Goal: Complete application form

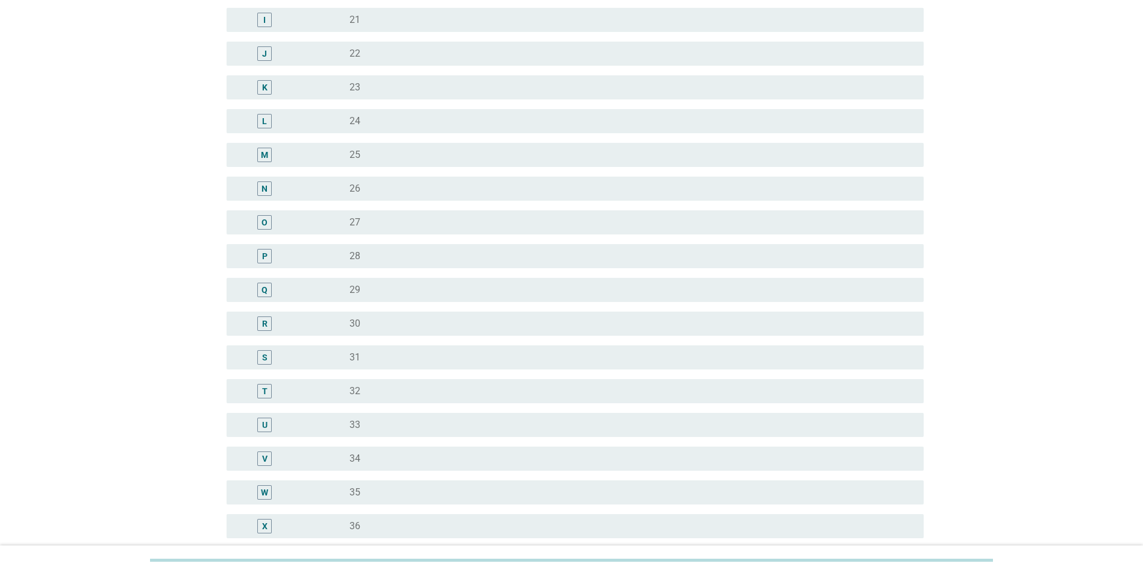
scroll to position [422, 0]
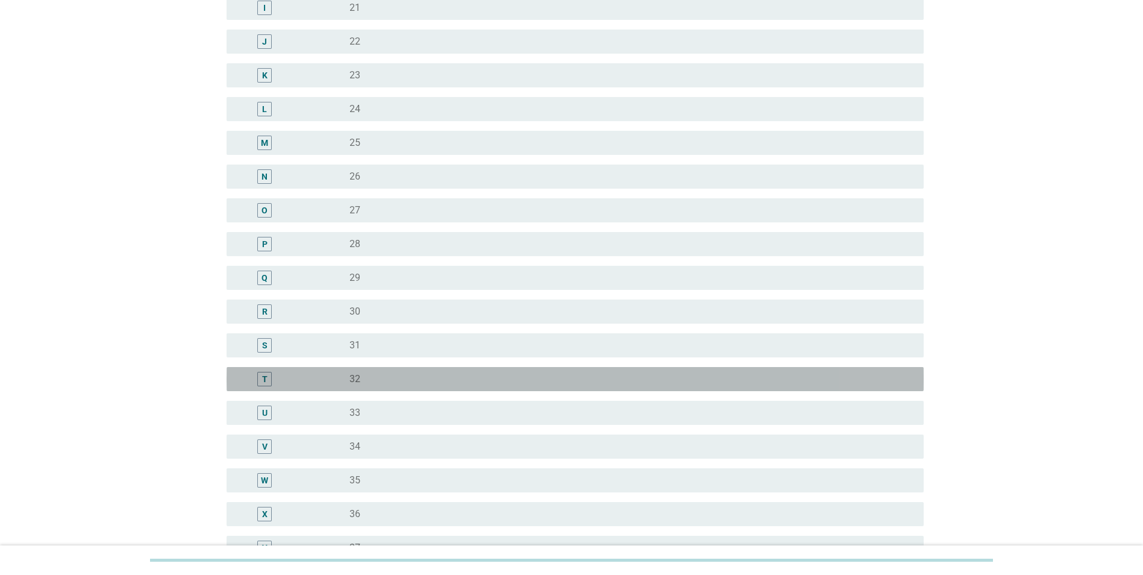
click at [403, 379] on div "radio_button_unchecked 32" at bounding box center [627, 379] width 555 height 12
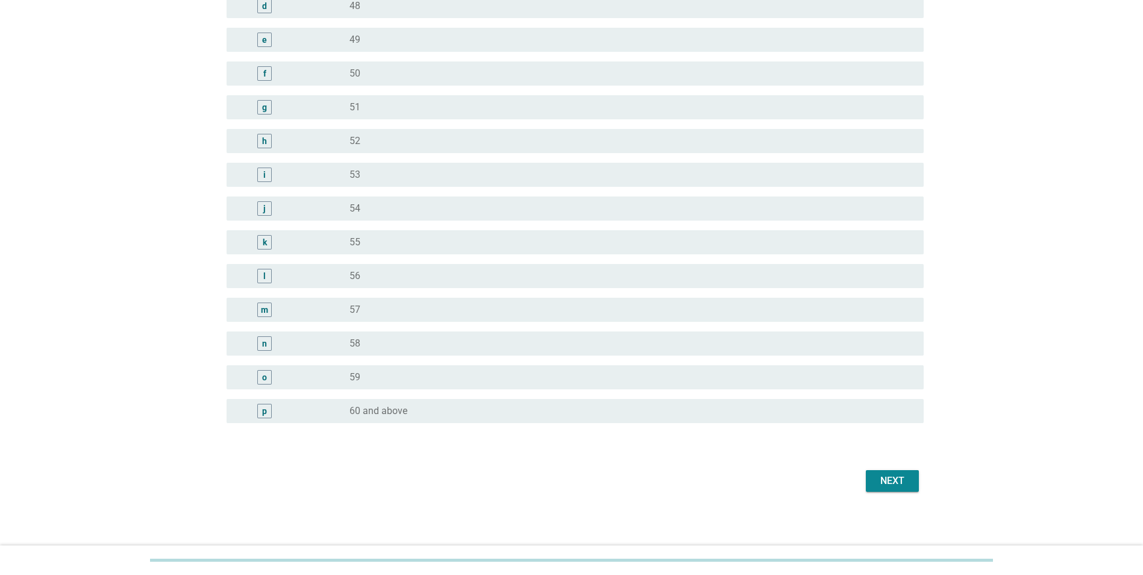
scroll to position [1338, 0]
click at [893, 480] on div "Next" at bounding box center [893, 478] width 34 height 14
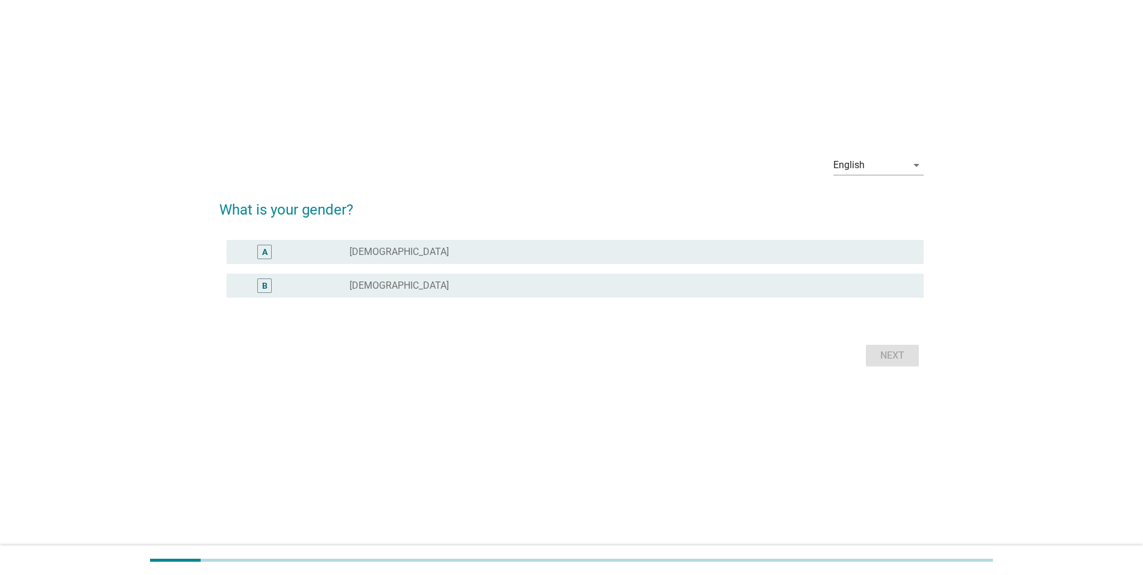
scroll to position [0, 0]
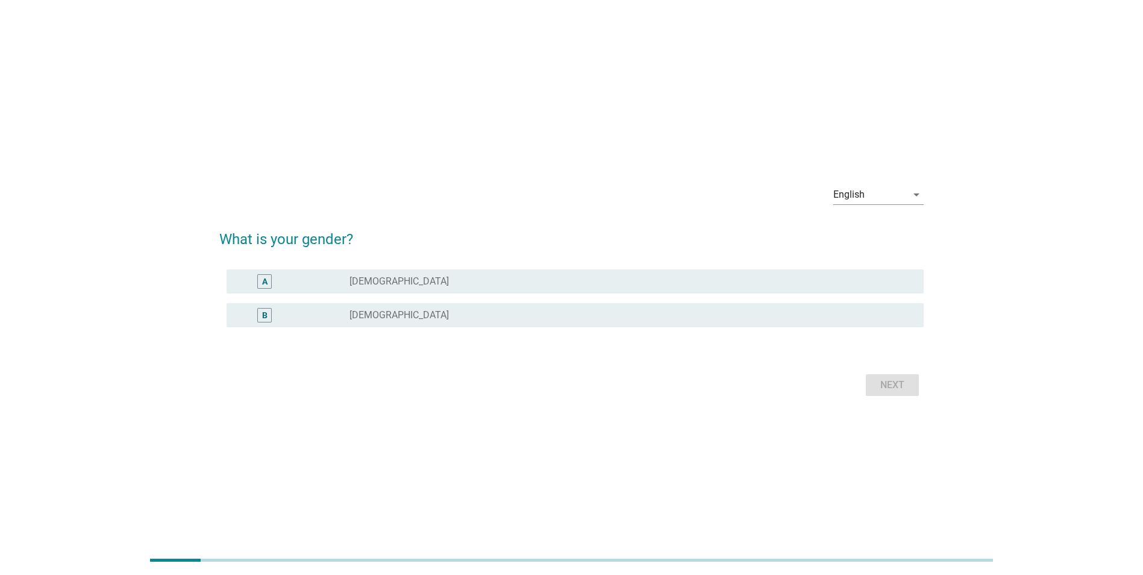
click at [406, 320] on div "radio_button_unchecked [DEMOGRAPHIC_DATA]" at bounding box center [627, 315] width 555 height 12
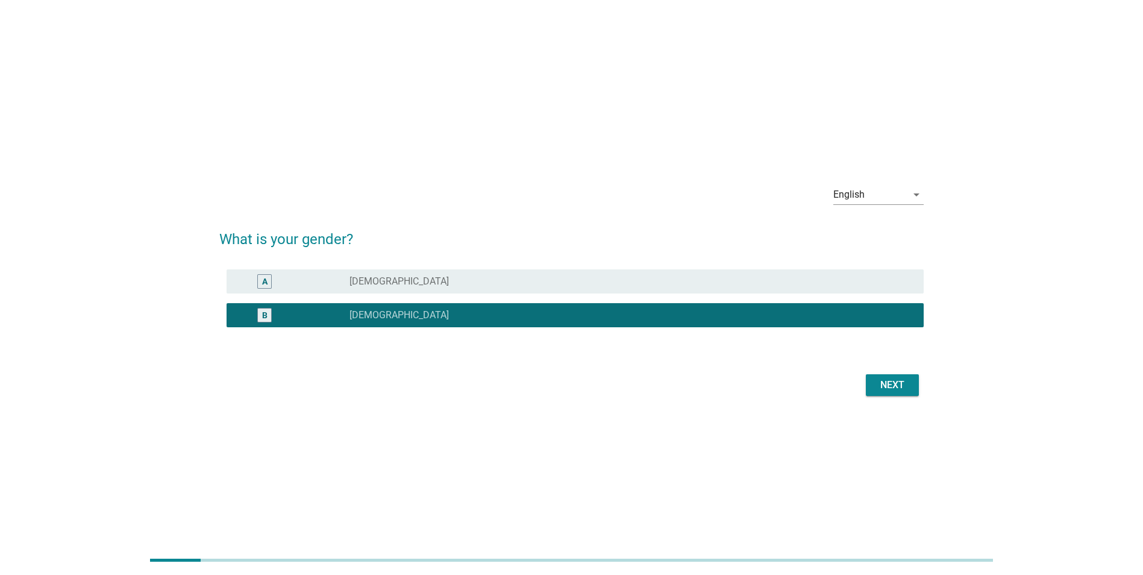
click at [876, 389] on div "Next" at bounding box center [893, 385] width 34 height 14
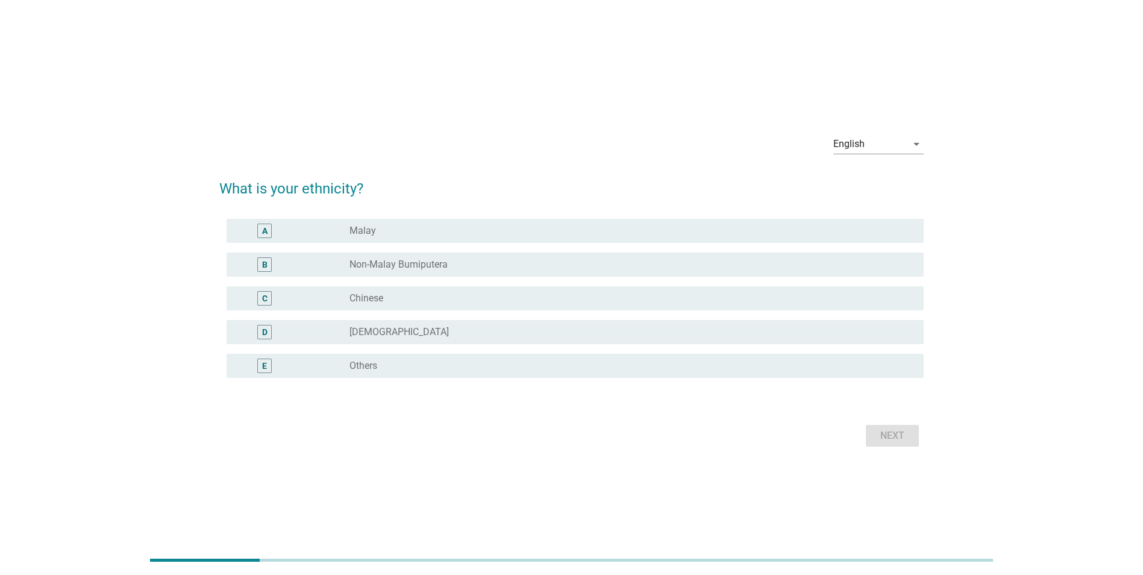
click at [409, 300] on div "radio_button_unchecked Chinese" at bounding box center [627, 298] width 555 height 12
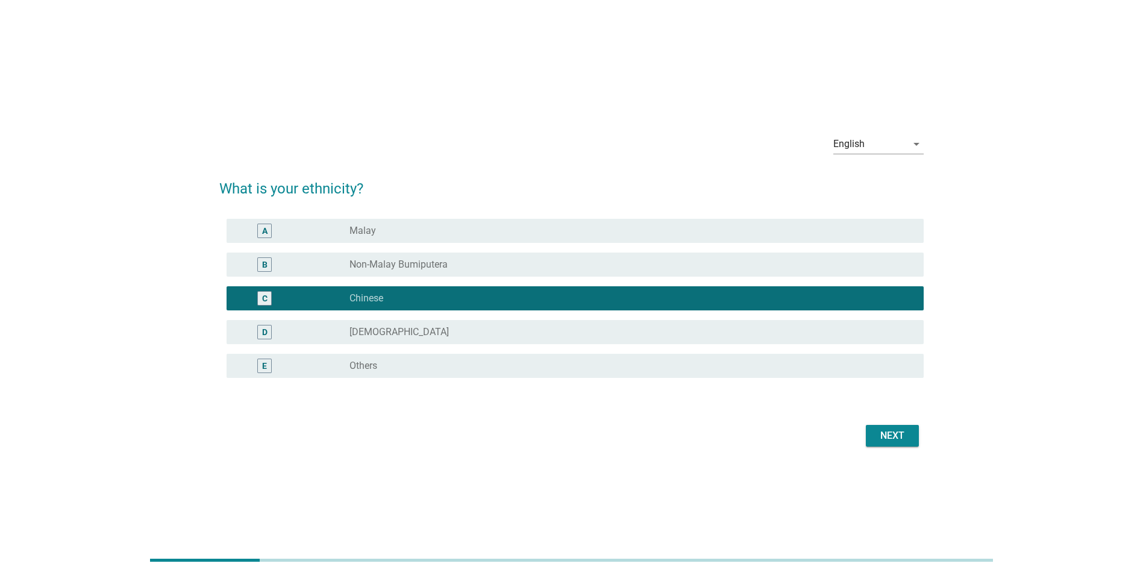
click at [930, 434] on div "English arrow_drop_down What is your ethnicity? A radio_button_unchecked Malay …" at bounding box center [572, 287] width 724 height 345
click at [915, 436] on button "Next" at bounding box center [892, 436] width 53 height 22
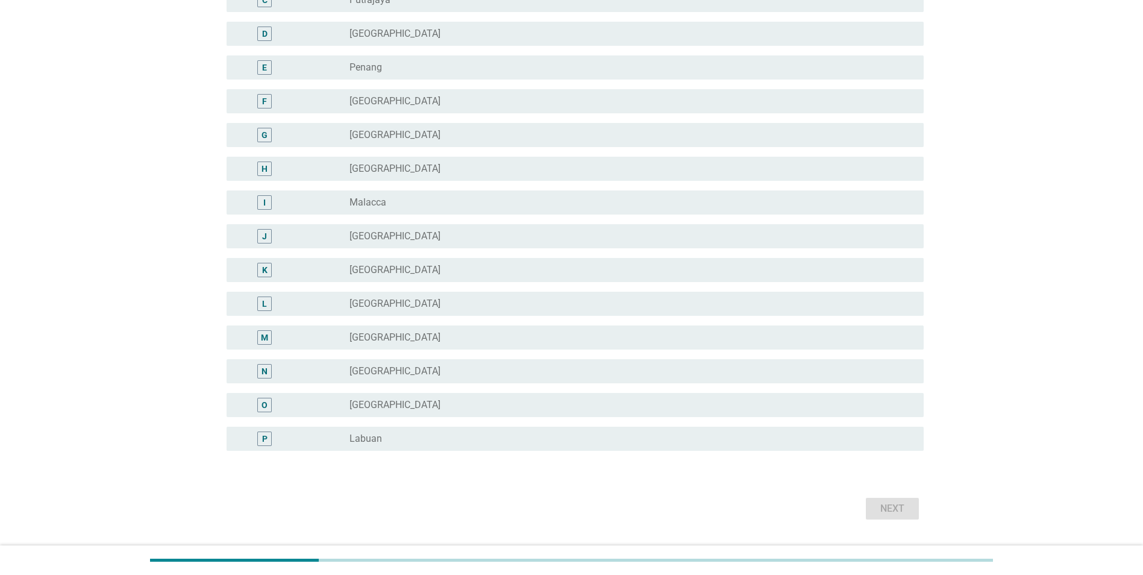
scroll to position [241, 0]
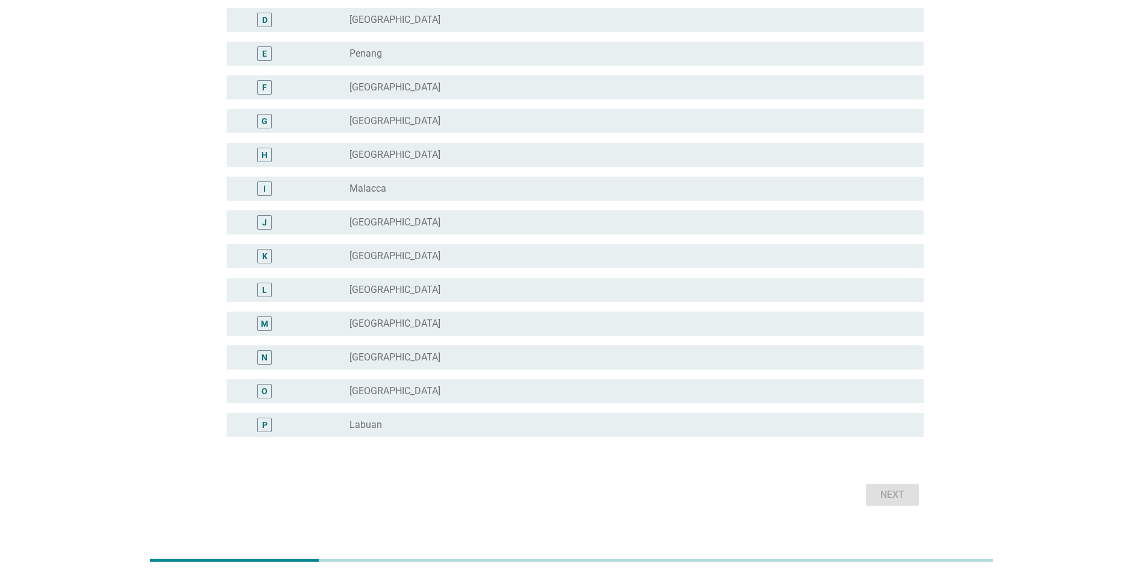
click at [392, 214] on div "J radio_button_unchecked [GEOGRAPHIC_DATA]" at bounding box center [575, 222] width 697 height 24
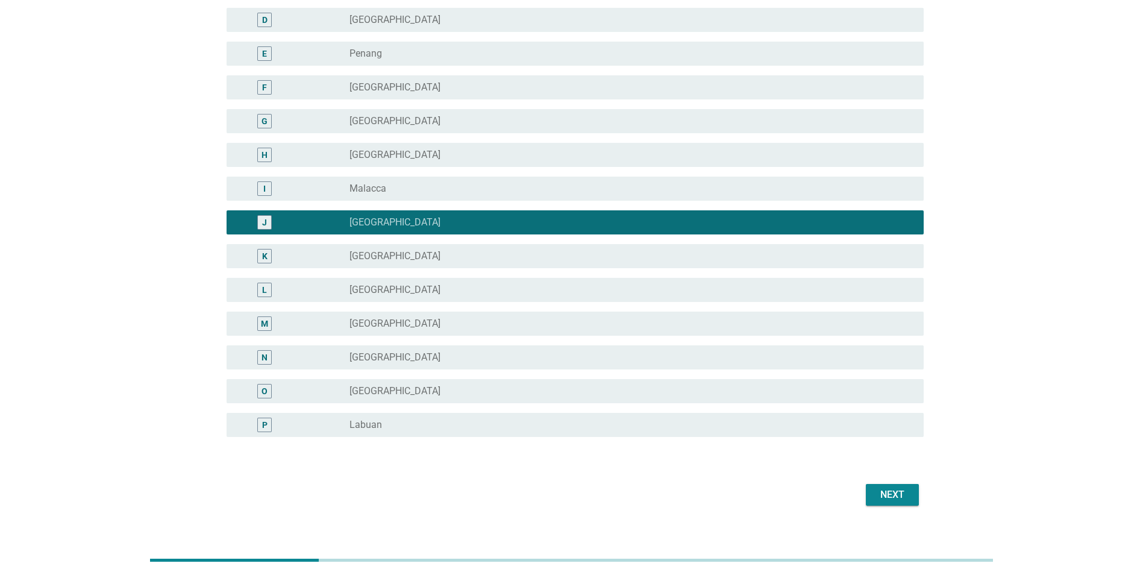
click at [874, 491] on button "Next" at bounding box center [892, 495] width 53 height 22
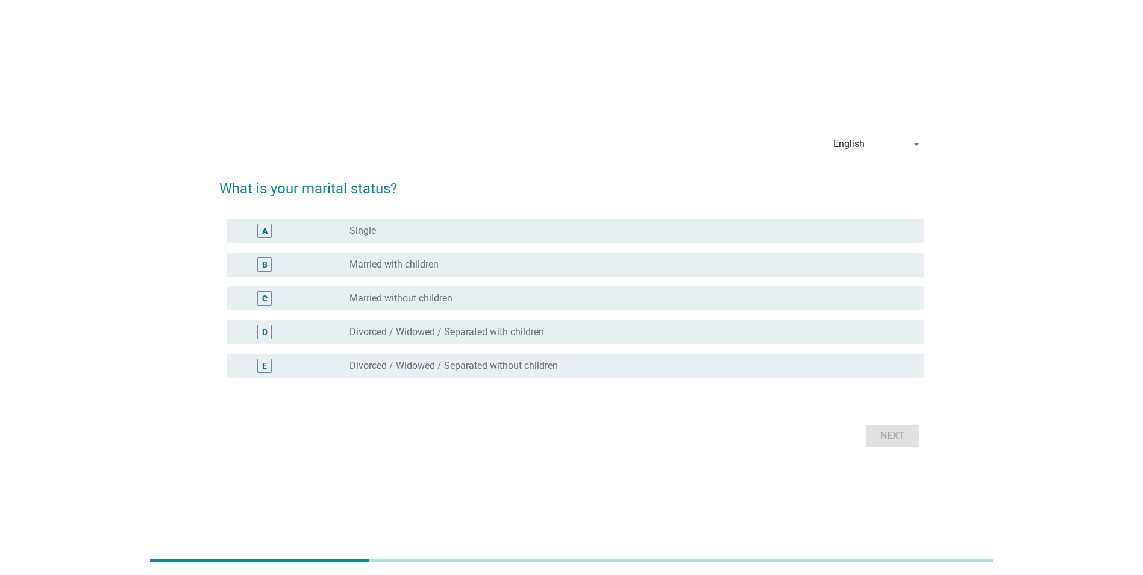
click at [447, 273] on div "B radio_button_unchecked Married with children" at bounding box center [575, 265] width 697 height 24
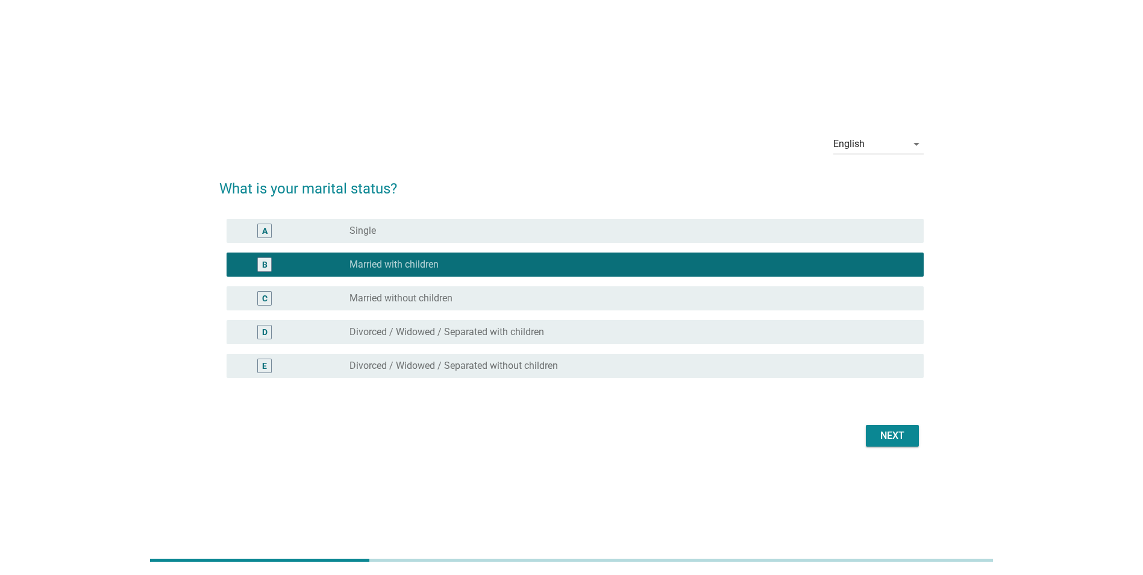
click at [901, 438] on div "Next" at bounding box center [893, 436] width 34 height 14
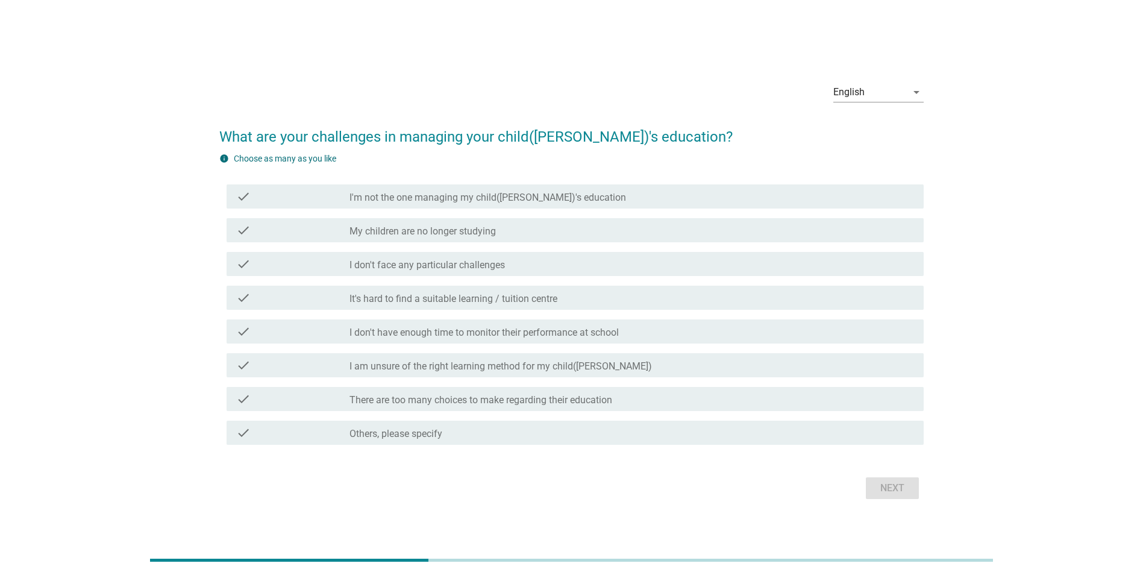
click at [524, 301] on label "It's hard to find a suitable learning / tuition centre" at bounding box center [454, 299] width 208 height 12
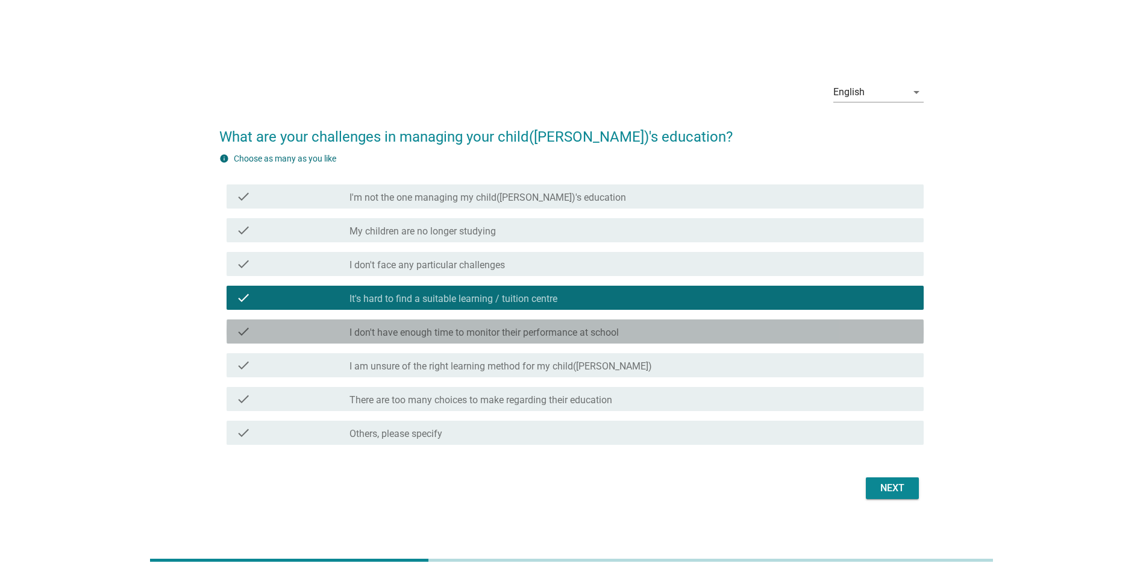
click at [535, 335] on label "I don't have enough time to monitor their performance at school" at bounding box center [484, 333] width 269 height 12
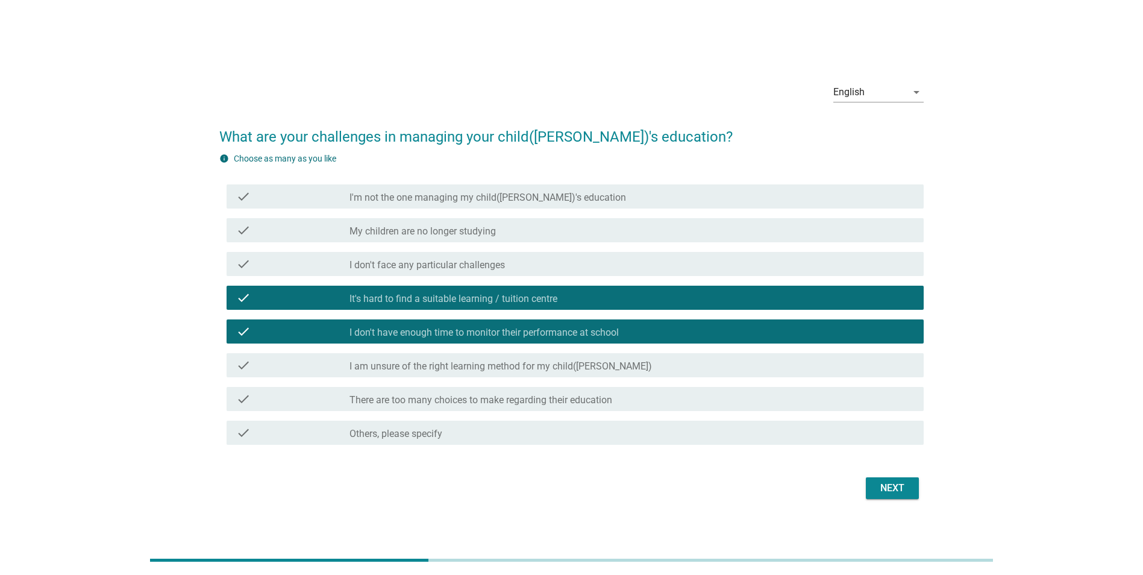
click at [907, 484] on div "Next" at bounding box center [893, 488] width 34 height 14
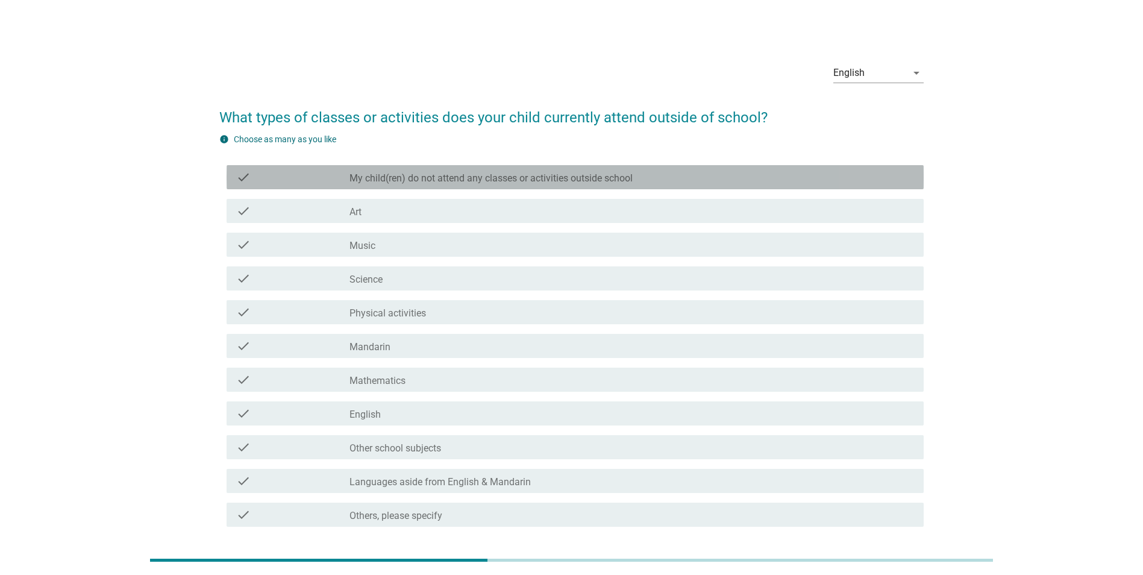
click at [655, 175] on div "check_box_outline_blank My child(ren) do not attend any classes or activities o…" at bounding box center [632, 177] width 565 height 14
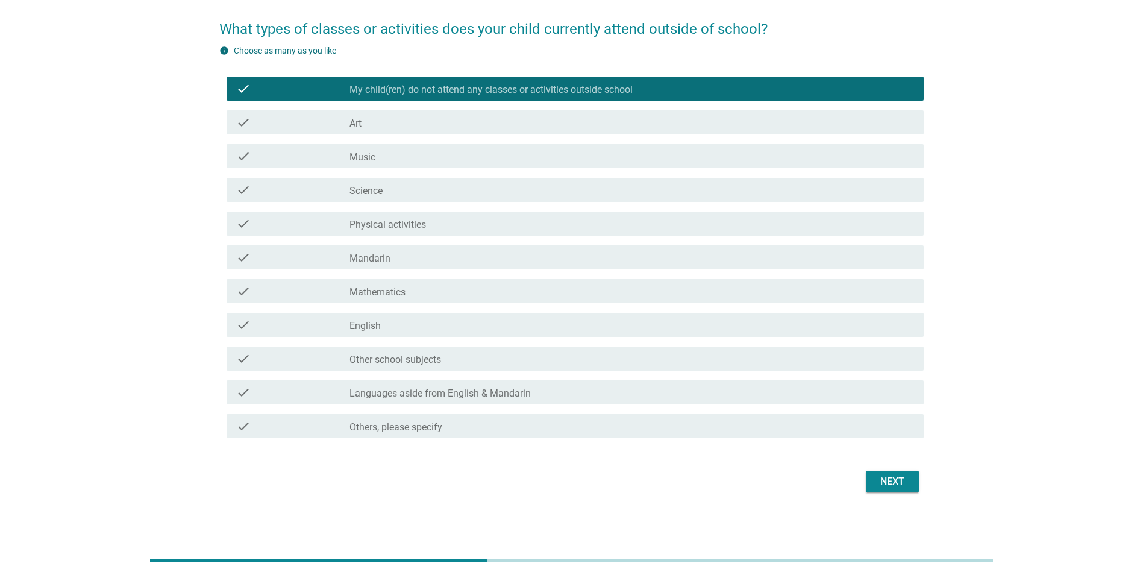
scroll to position [94, 0]
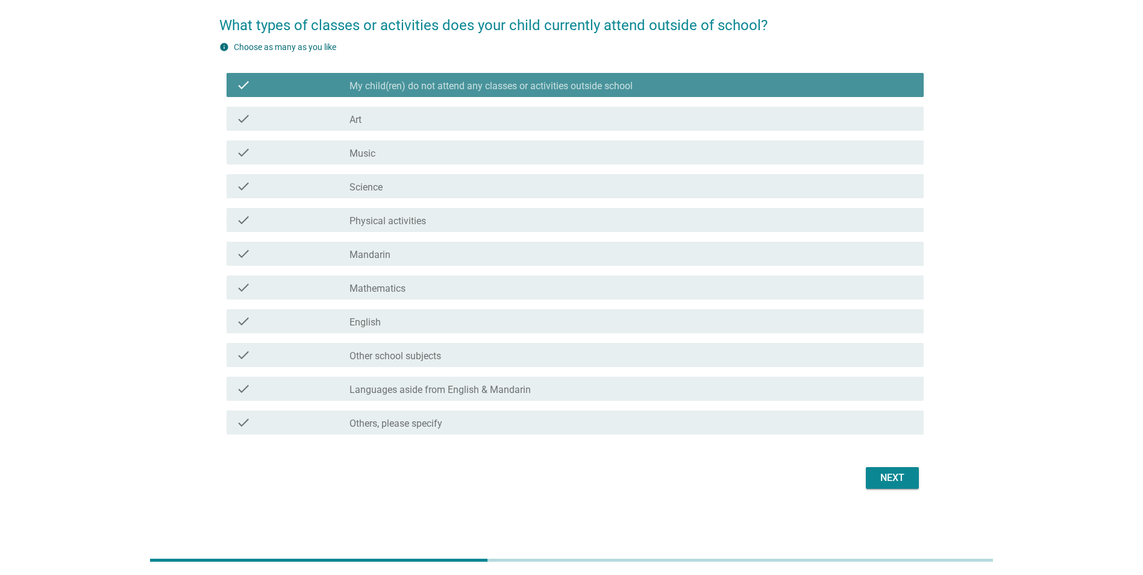
click at [550, 86] on label "My child(ren) do not attend any classes or activities outside school" at bounding box center [491, 86] width 283 height 12
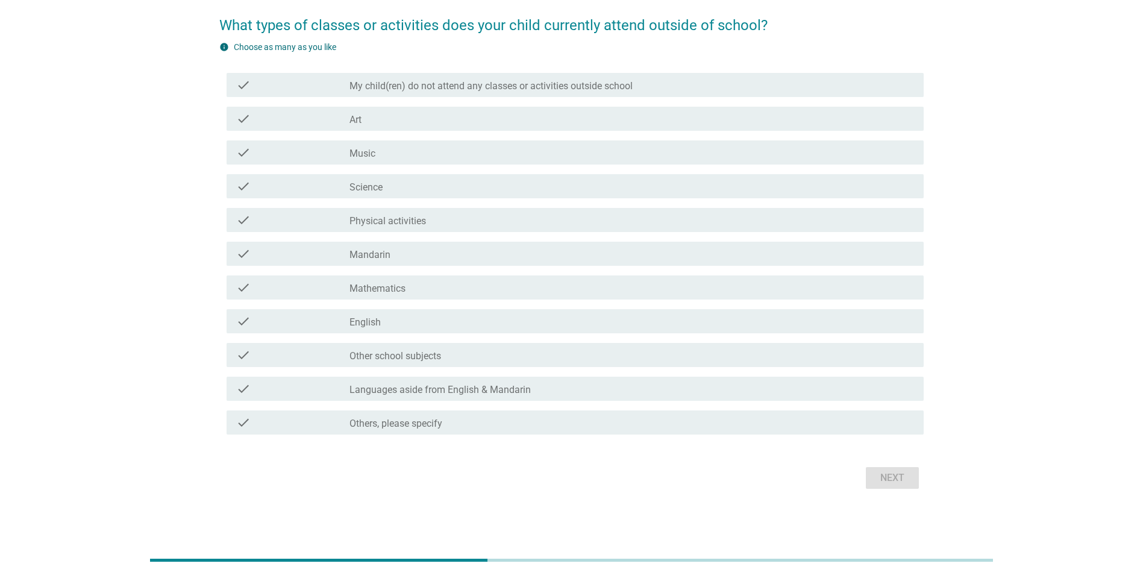
click at [453, 352] on div "check_box_outline_blank Other school subjects" at bounding box center [632, 355] width 565 height 14
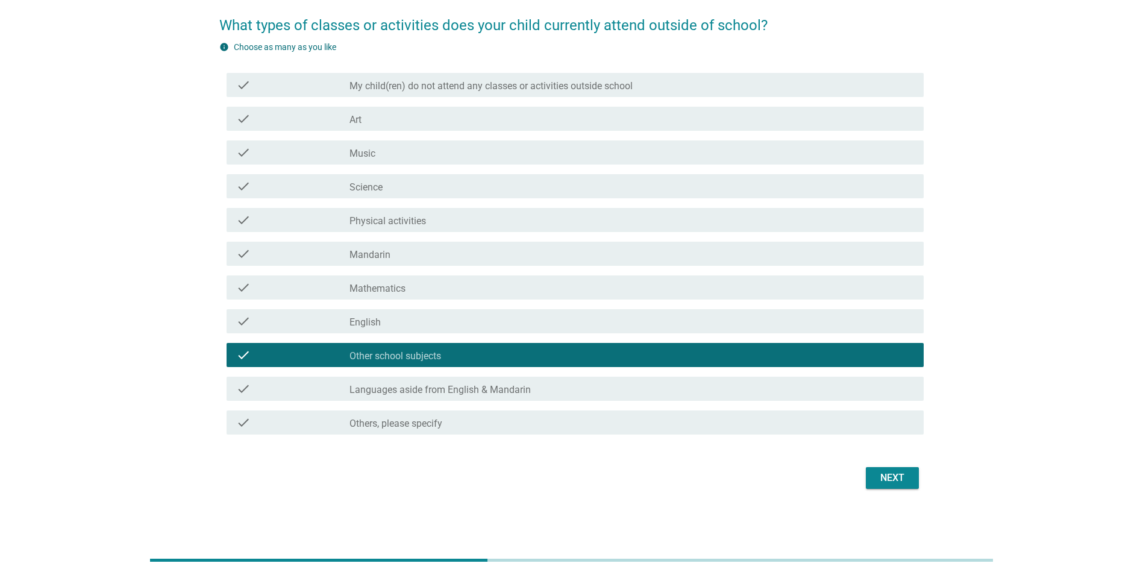
click at [890, 480] on div "Next" at bounding box center [893, 478] width 34 height 14
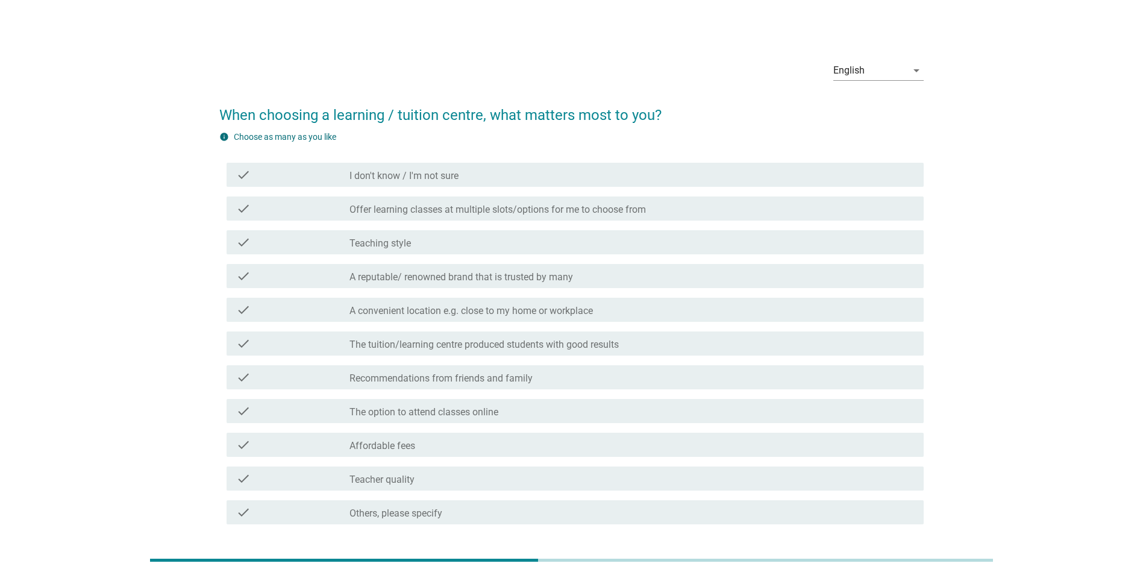
scroll to position [0, 0]
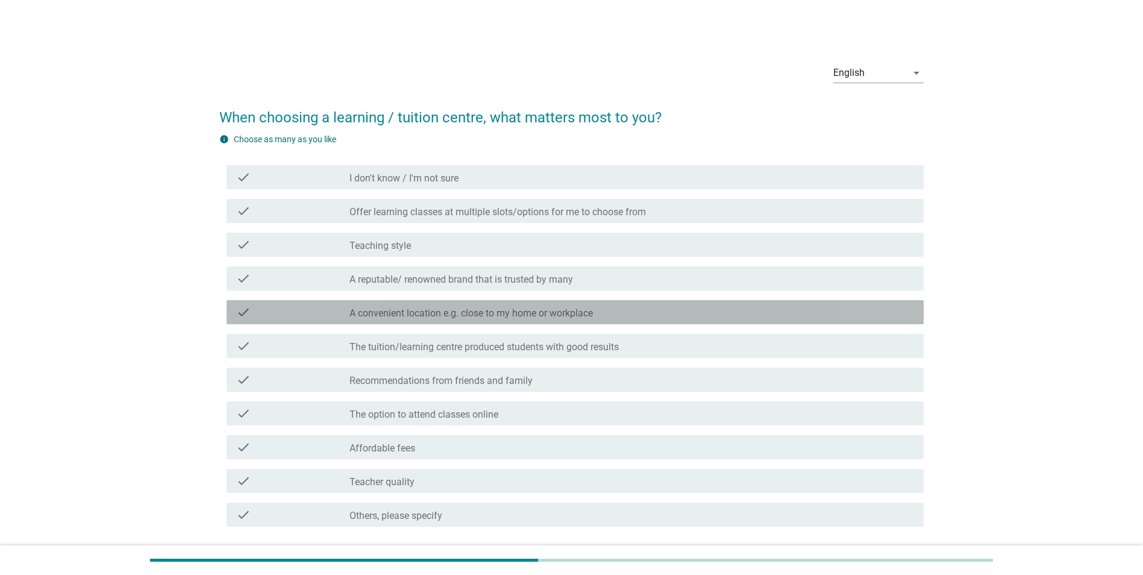
click at [638, 319] on div "check_box_outline_blank A convenient location e.g. close to my home or workplace" at bounding box center [632, 312] width 565 height 14
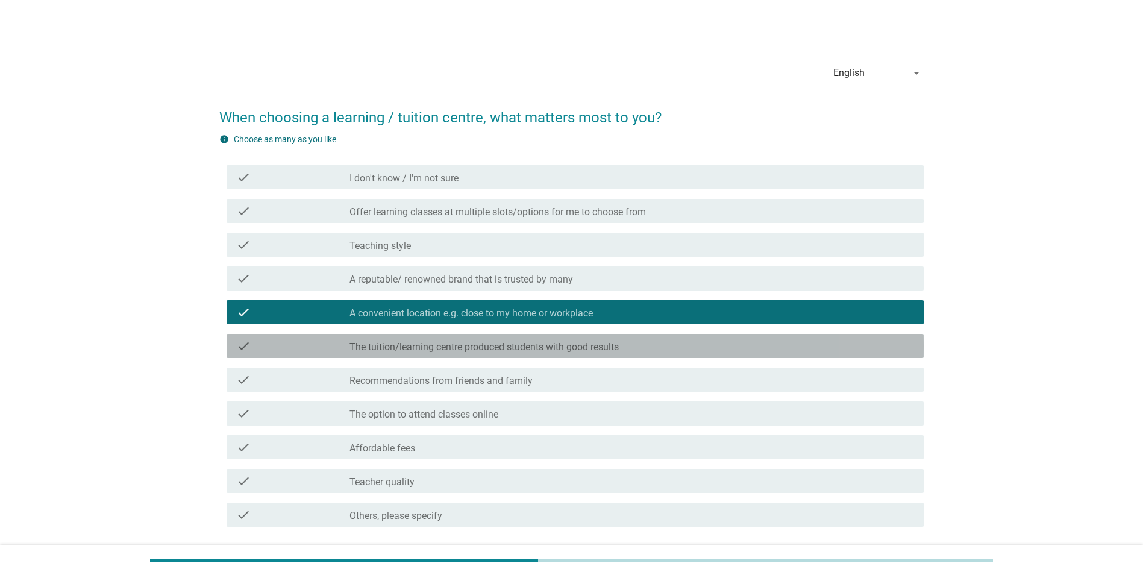
click at [632, 345] on div "check_box_outline_blank The tuition/learning centre produced students with good…" at bounding box center [632, 346] width 565 height 14
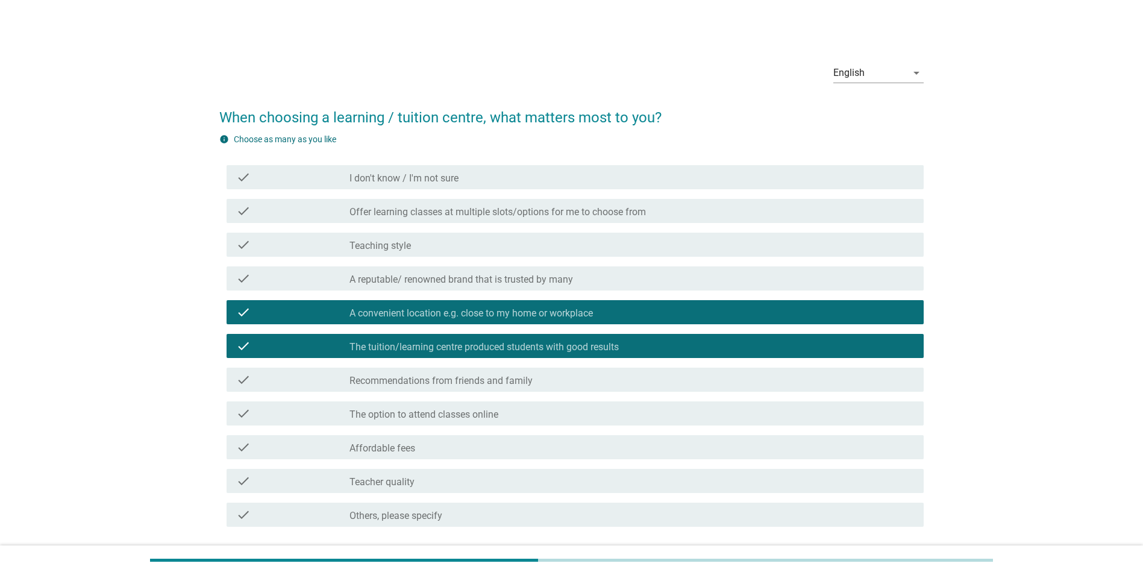
click at [591, 441] on div "check_box_outline_blank Affordable fees" at bounding box center [632, 447] width 565 height 14
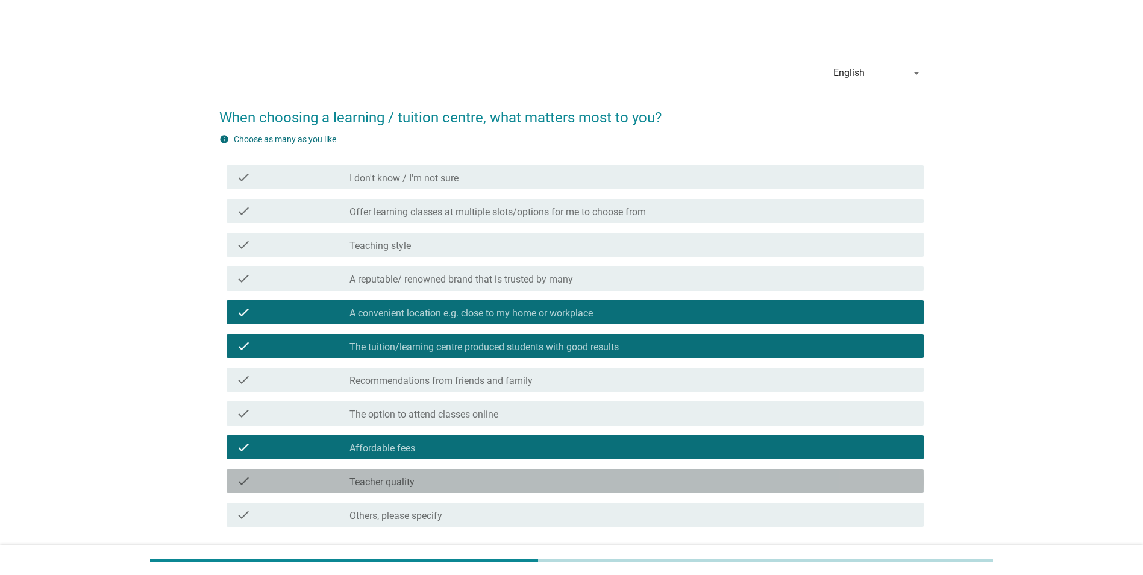
drag, startPoint x: 579, startPoint y: 484, endPoint x: 587, endPoint y: 479, distance: 9.0
click at [579, 484] on div "check_box_outline_blank Teacher quality" at bounding box center [632, 481] width 565 height 14
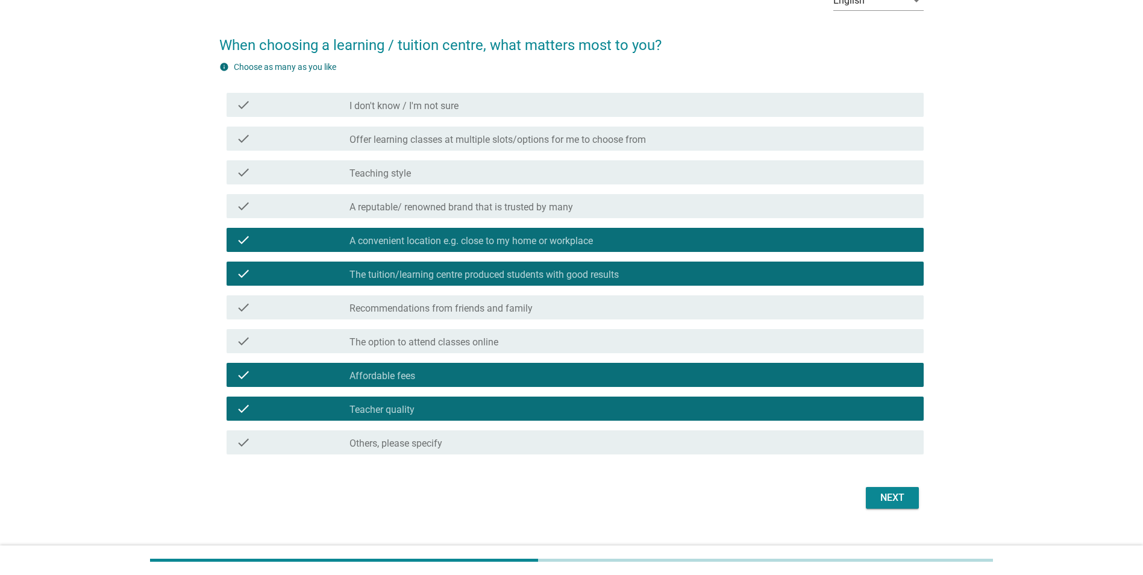
scroll to position [94, 0]
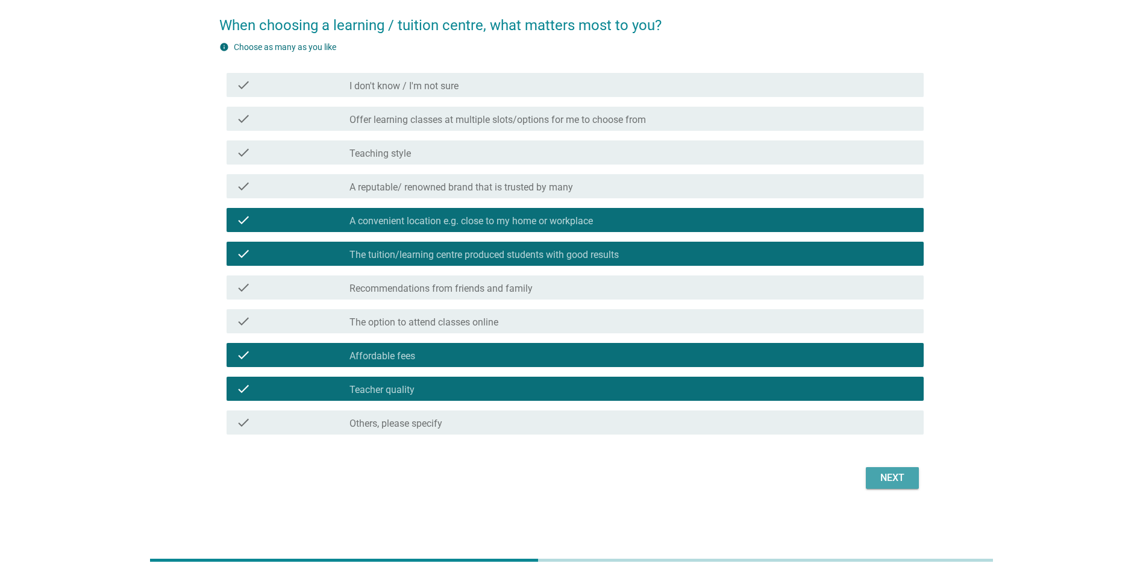
click at [878, 476] on div "Next" at bounding box center [893, 478] width 34 height 14
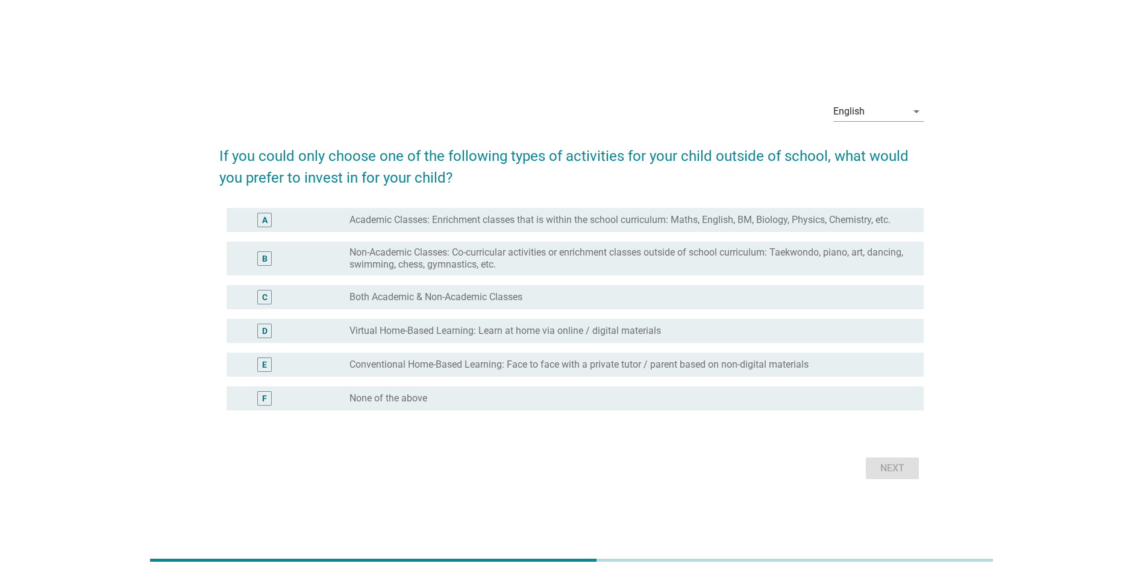
click at [548, 300] on div "radio_button_unchecked Both Academic & Non-Academic Classes" at bounding box center [627, 297] width 555 height 12
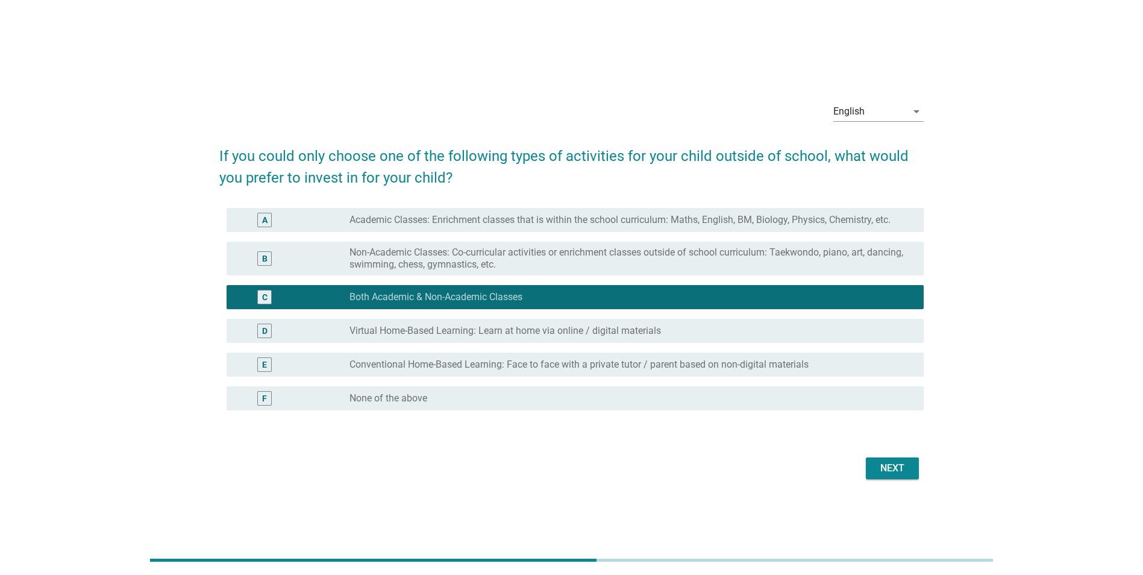
click at [885, 464] on div "Next" at bounding box center [893, 468] width 34 height 14
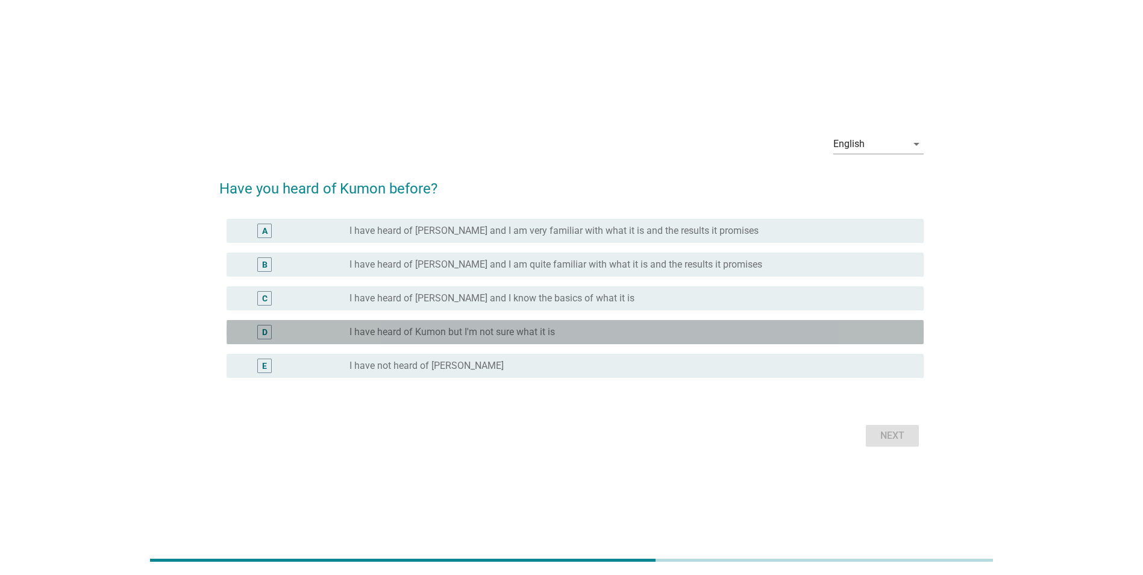
click at [670, 327] on div "radio_button_unchecked I have heard of Kumon but I'm not sure what it is" at bounding box center [627, 332] width 555 height 12
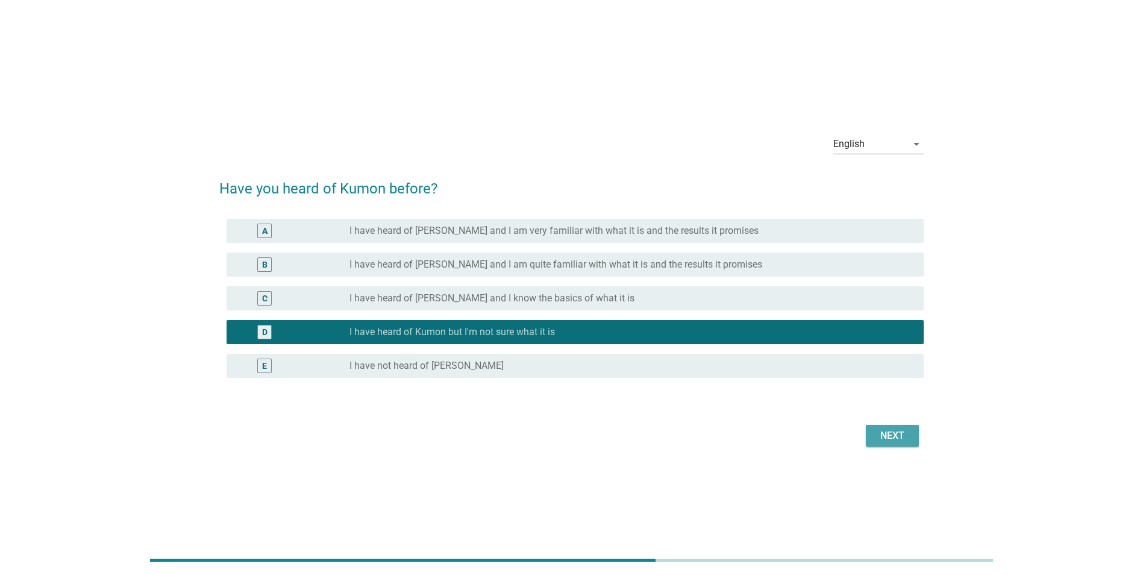
click at [879, 436] on div "Next" at bounding box center [893, 436] width 34 height 14
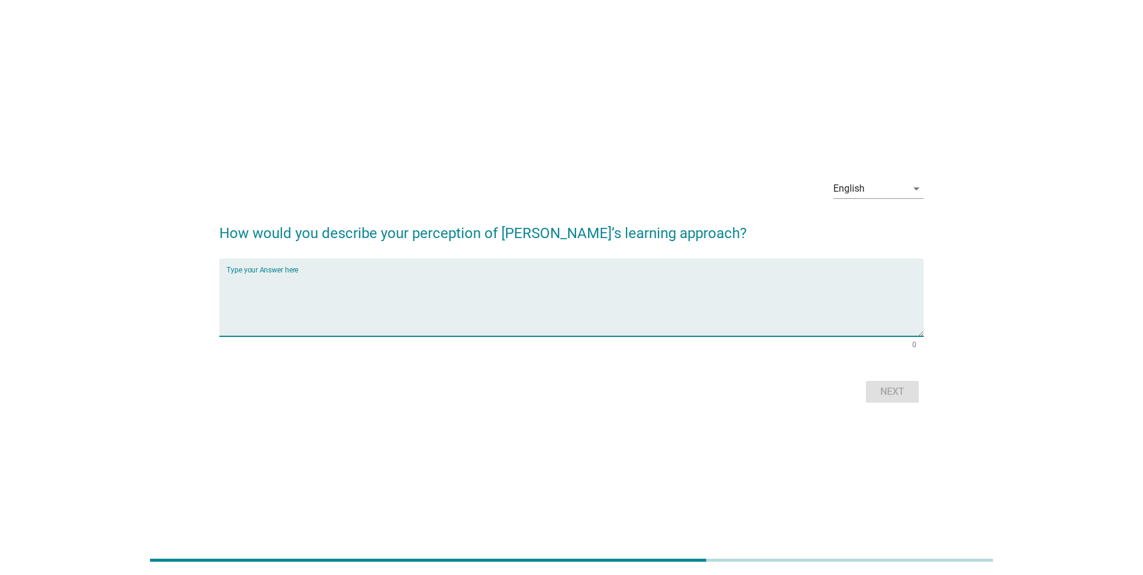
click at [805, 325] on textarea "Type your Answer here" at bounding box center [575, 304] width 697 height 63
type textarea "im not quite sure about what is the method or something, but its very popular i…"
click at [908, 389] on div "Next" at bounding box center [893, 392] width 34 height 14
click at [671, 306] on textarea "Type your Answer here" at bounding box center [575, 304] width 697 height 63
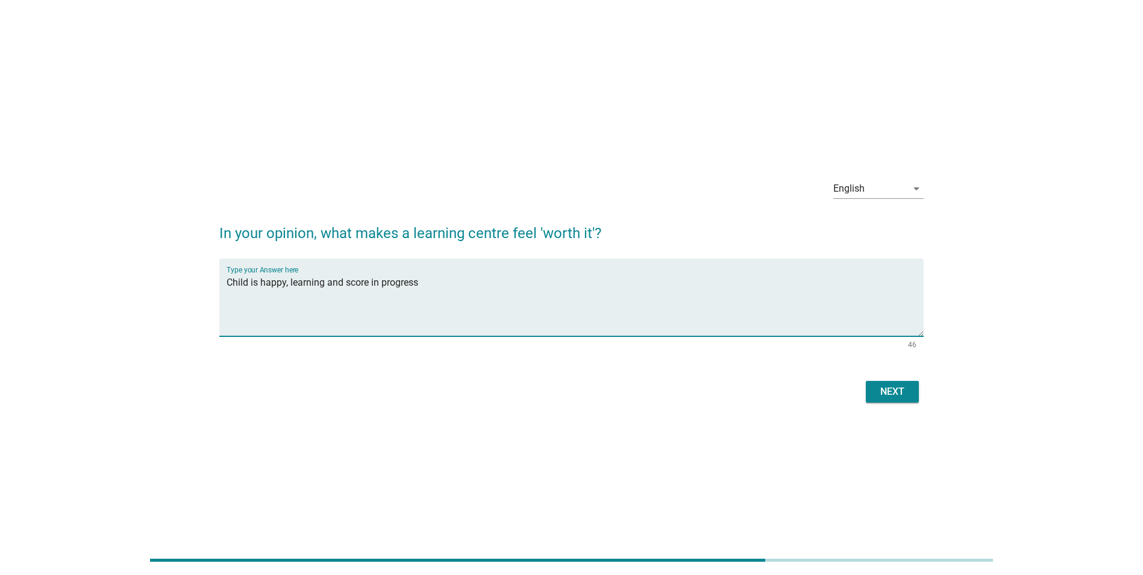
type textarea "Child is happy, learning and score in progress"
click at [901, 385] on div "Next" at bounding box center [893, 392] width 34 height 14
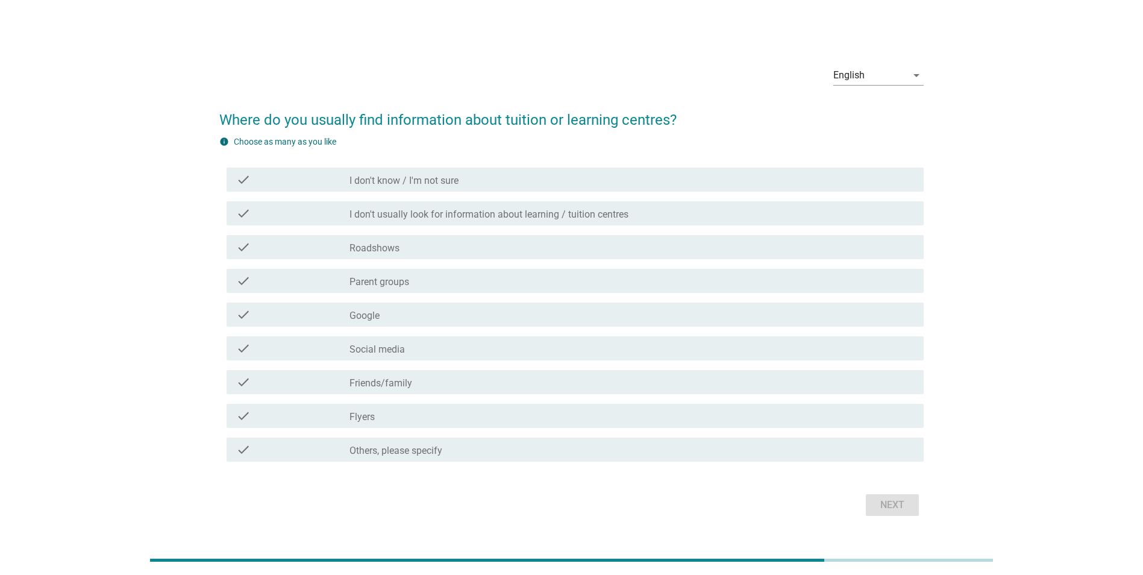
click at [521, 278] on div "check_box_outline_blank Parent groups" at bounding box center [632, 281] width 565 height 14
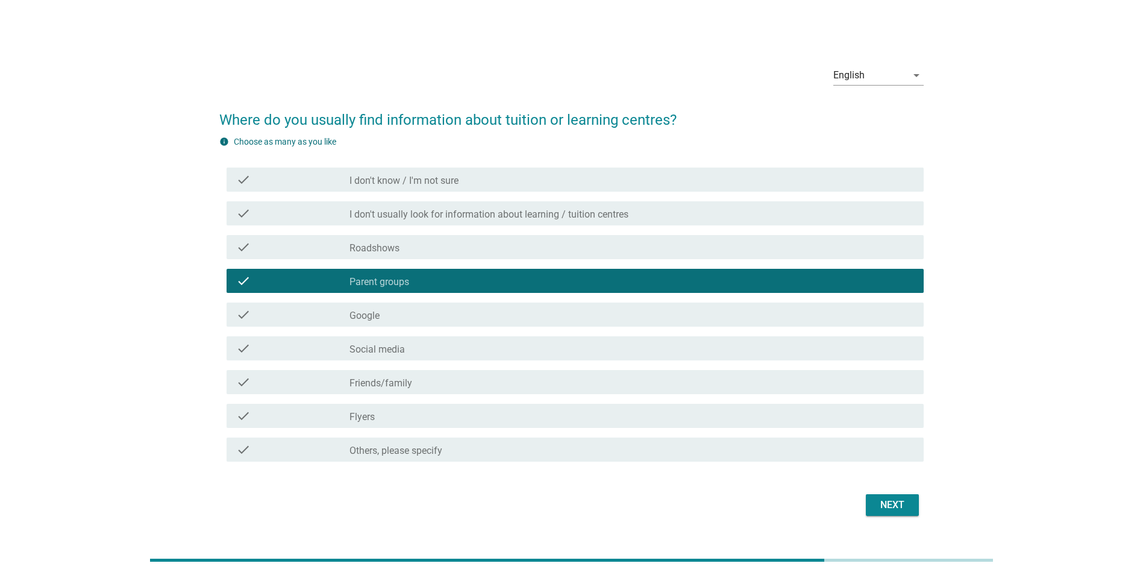
drag, startPoint x: 526, startPoint y: 357, endPoint x: 529, endPoint y: 365, distance: 9.0
click at [527, 360] on div "check check_box_outline_blank Social media" at bounding box center [575, 348] width 697 height 24
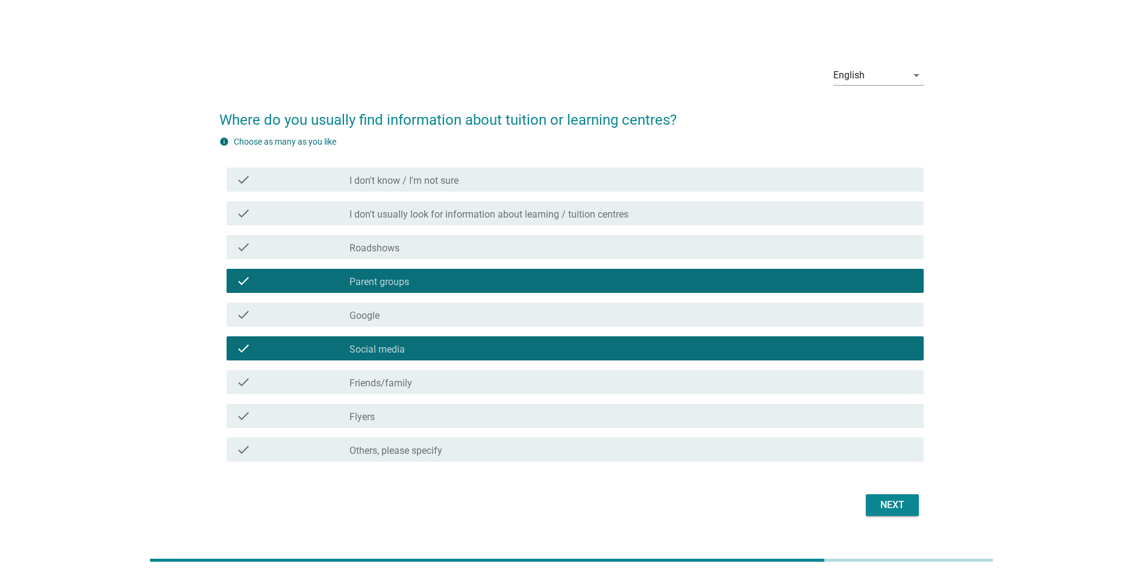
click at [526, 381] on div "check_box_outline_blank Friends/family" at bounding box center [632, 382] width 565 height 14
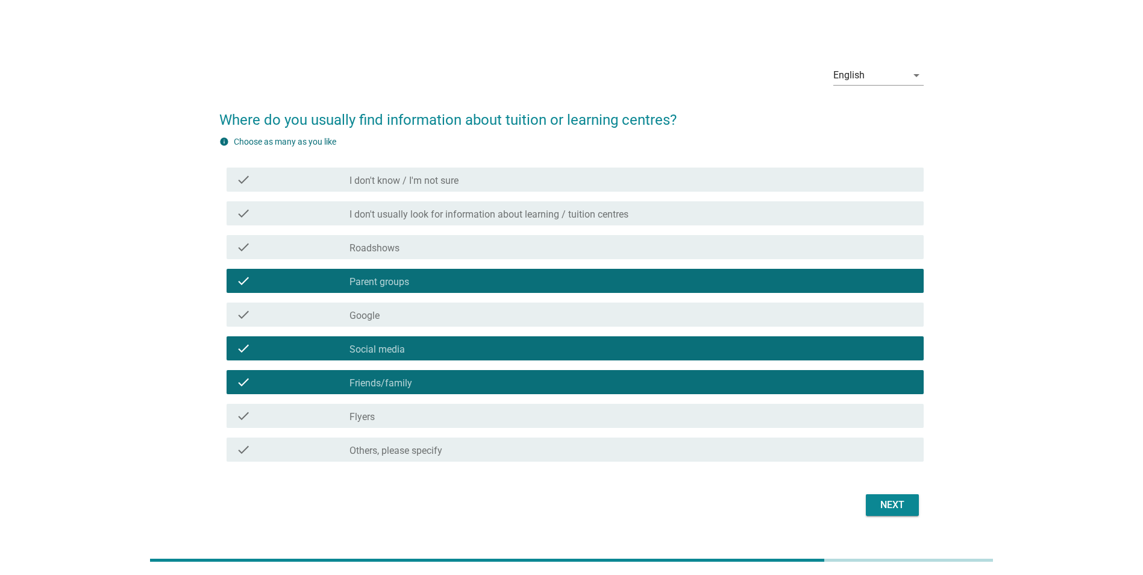
drag, startPoint x: 870, startPoint y: 412, endPoint x: 870, endPoint y: 418, distance: 6.6
click at [870, 414] on div "check_box_outline_blank Flyers" at bounding box center [632, 416] width 565 height 14
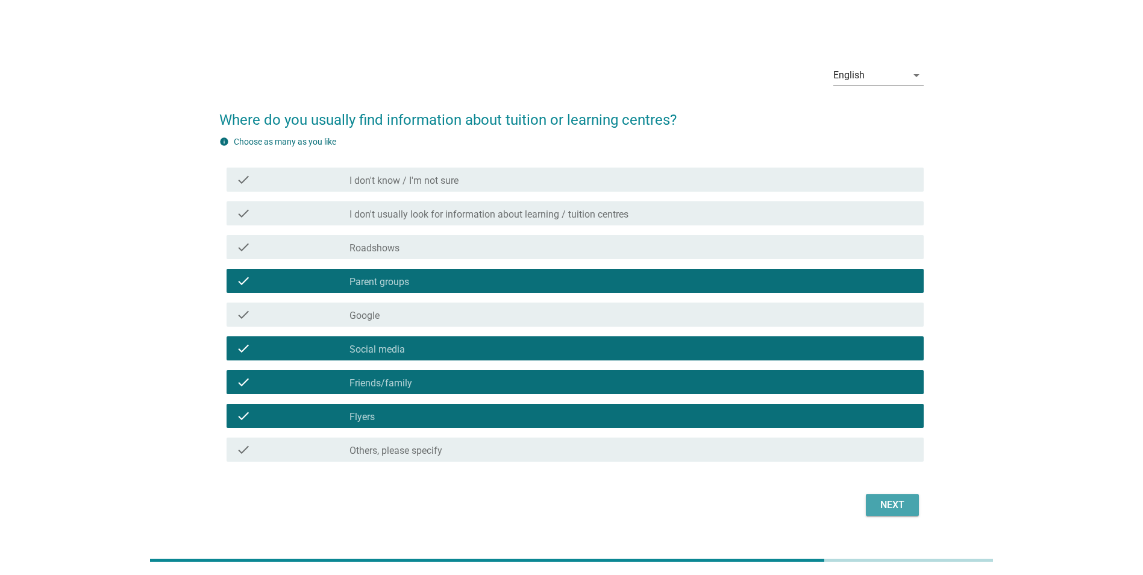
click at [896, 514] on button "Next" at bounding box center [892, 505] width 53 height 22
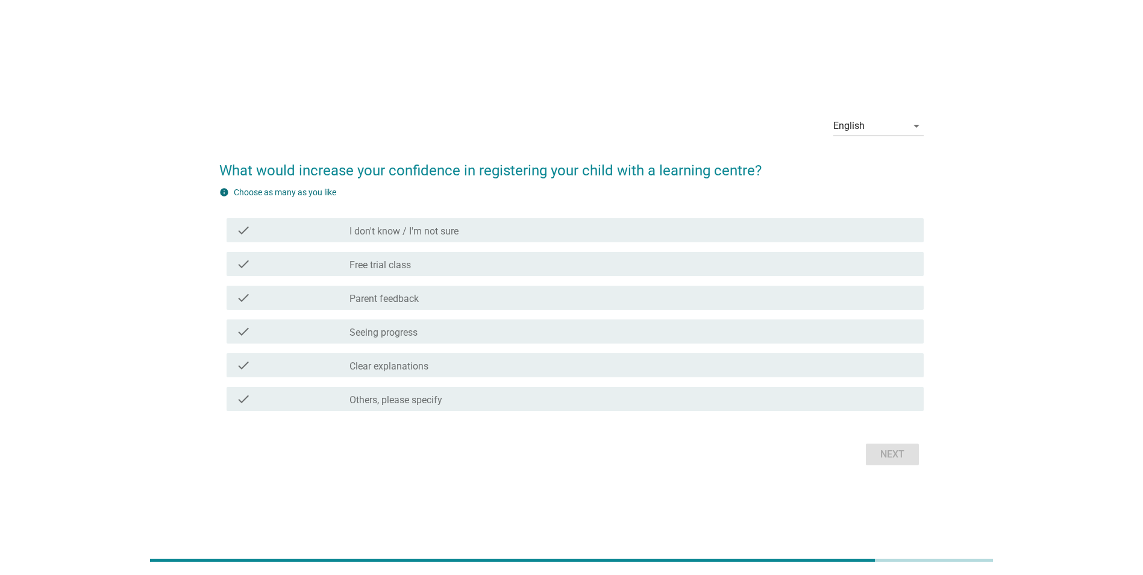
click at [326, 303] on div "check" at bounding box center [292, 298] width 113 height 14
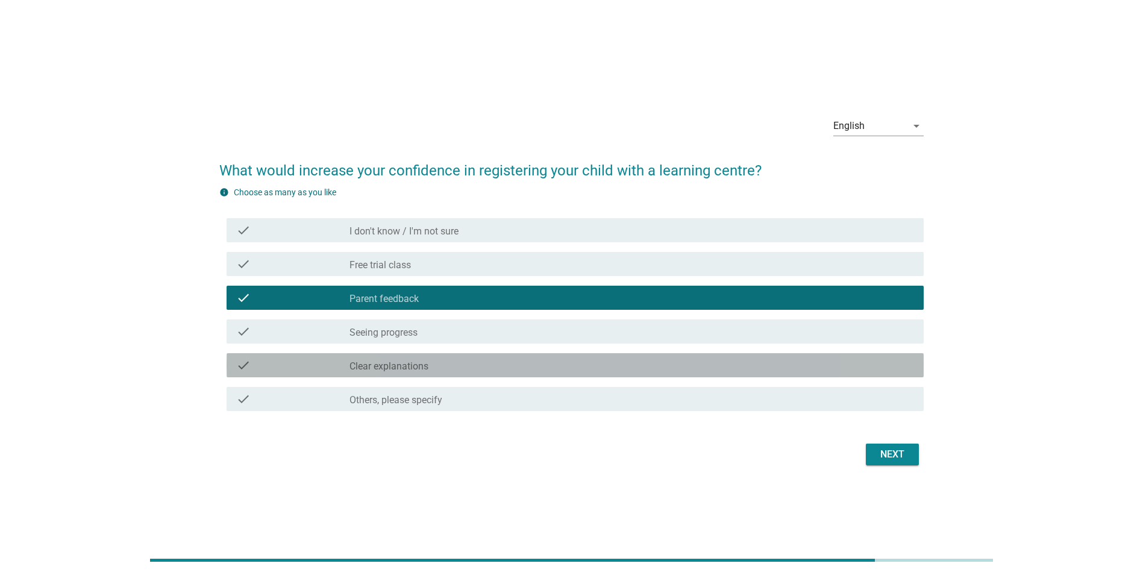
click at [370, 369] on label "Clear explanations" at bounding box center [389, 366] width 79 height 12
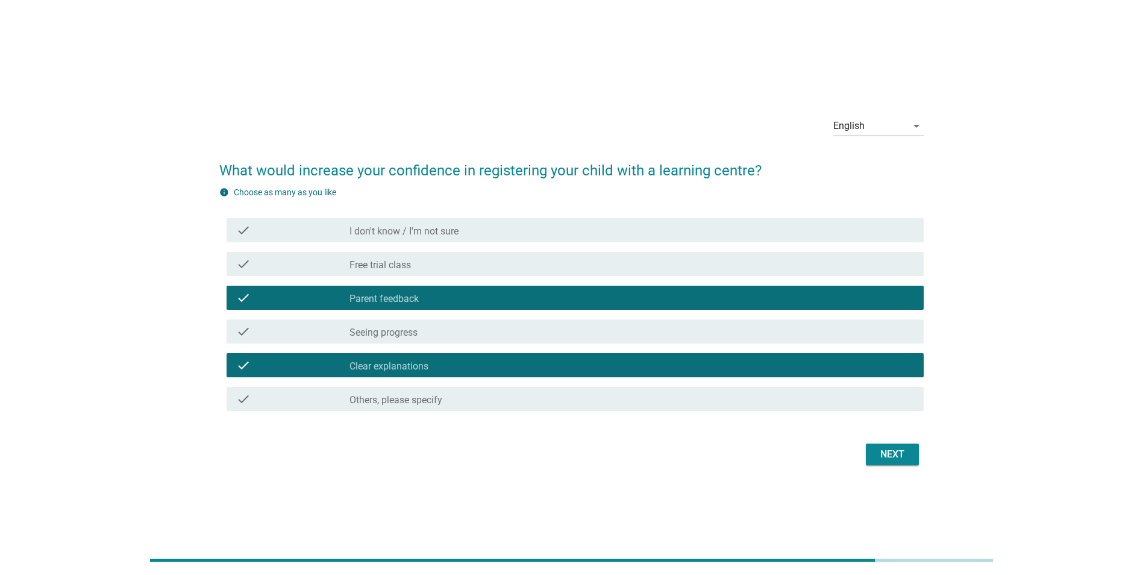
click at [409, 336] on label "Seeing progress" at bounding box center [384, 333] width 68 height 12
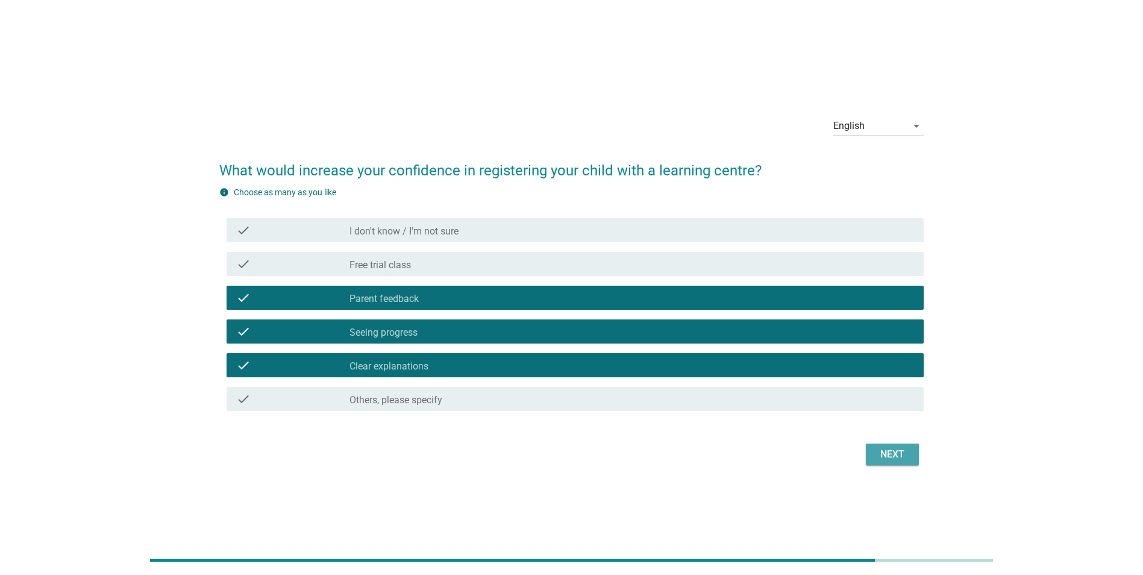
click at [883, 456] on div "Next" at bounding box center [893, 454] width 34 height 14
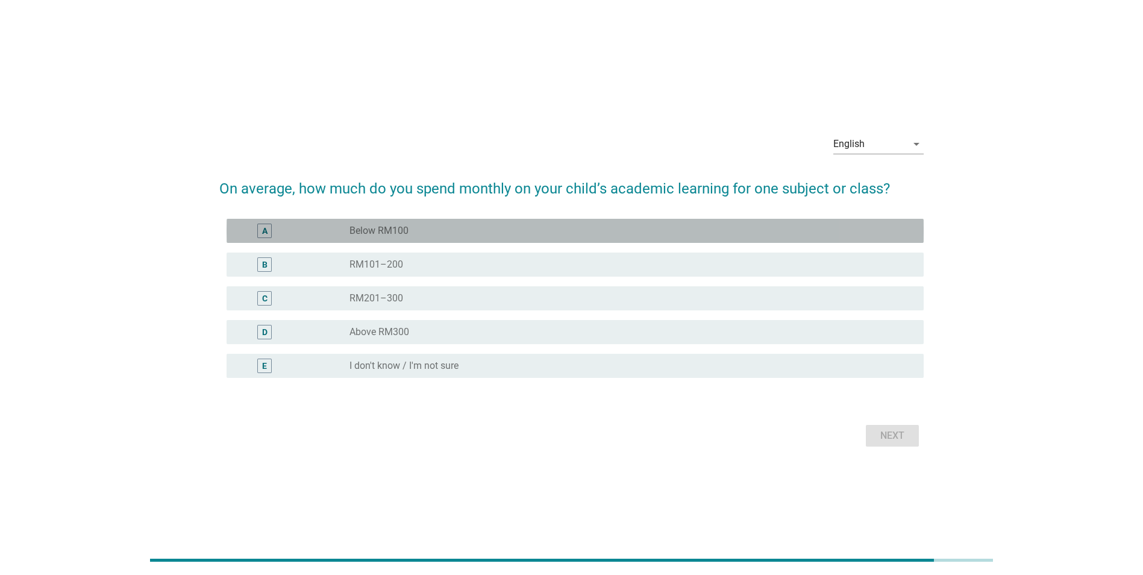
click at [632, 230] on div "radio_button_unchecked Below RM100" at bounding box center [627, 231] width 555 height 12
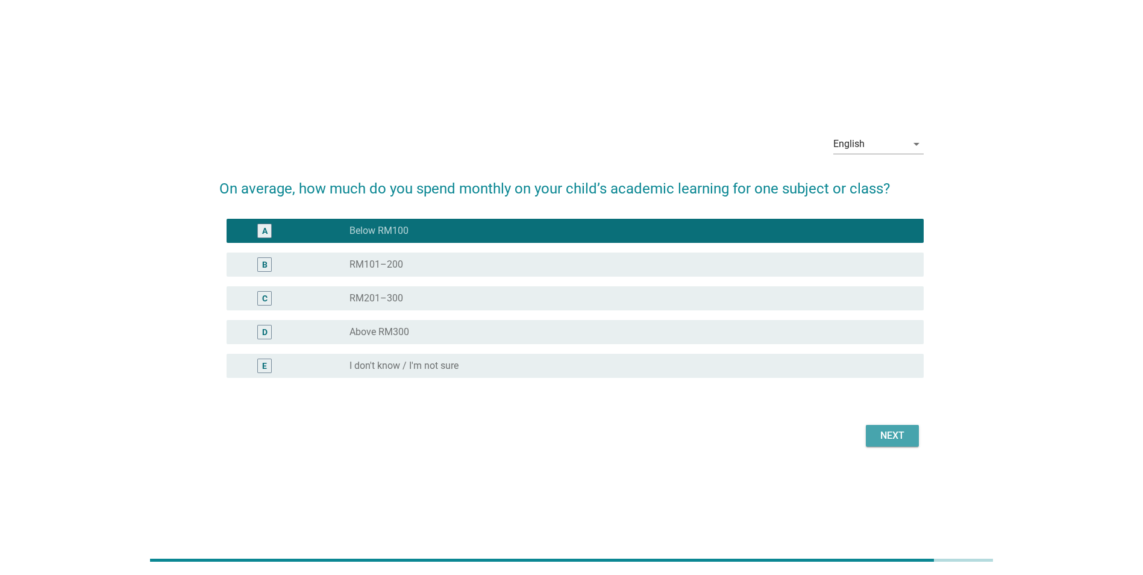
click at [901, 438] on div "Next" at bounding box center [893, 436] width 34 height 14
